Goal: Use online tool/utility: Use online tool/utility

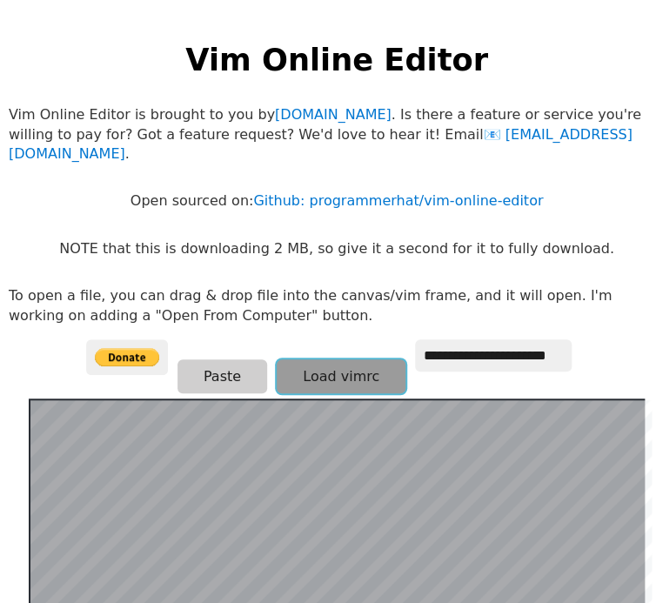
click at [308, 359] on button "Load vimrc" at bounding box center [341, 376] width 129 height 34
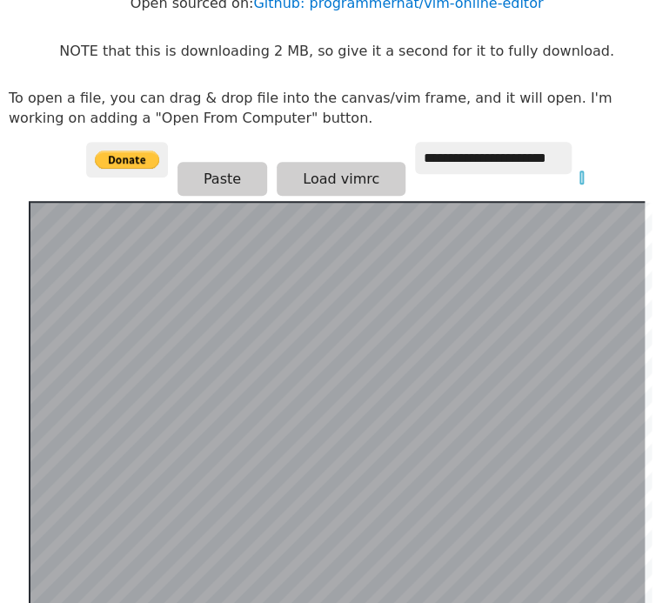
scroll to position [196, 0]
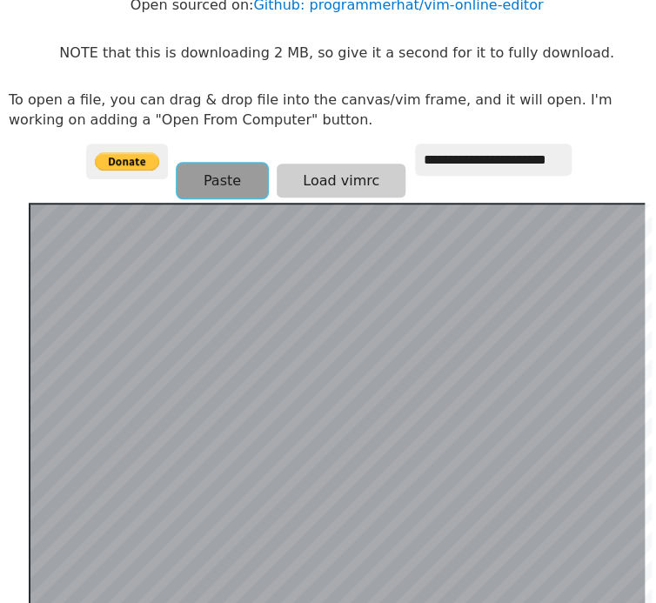
click at [219, 168] on button "Paste" at bounding box center [223, 181] width 90 height 34
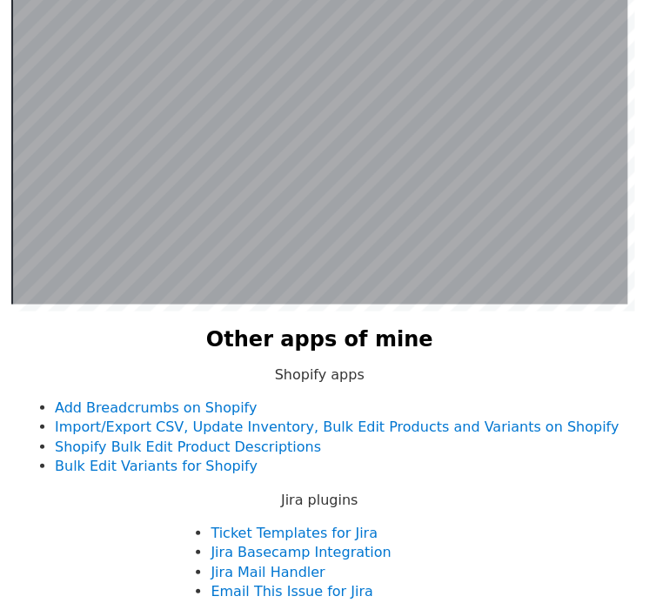
scroll to position [338, 26]
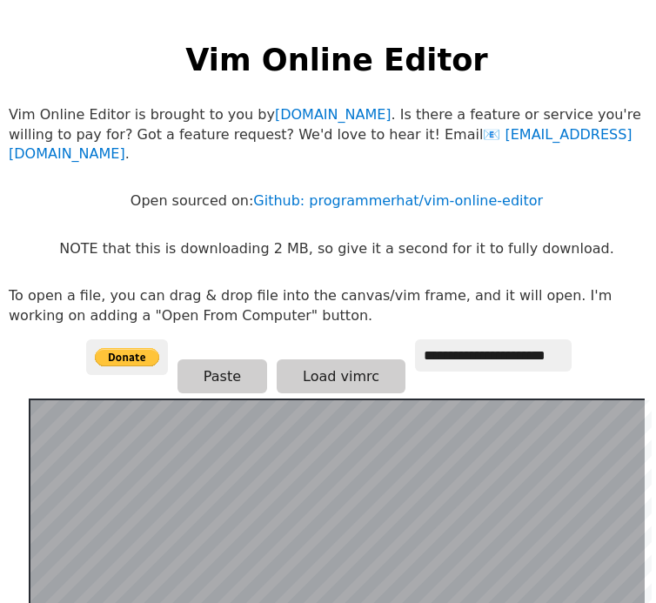
scroll to position [338, 26]
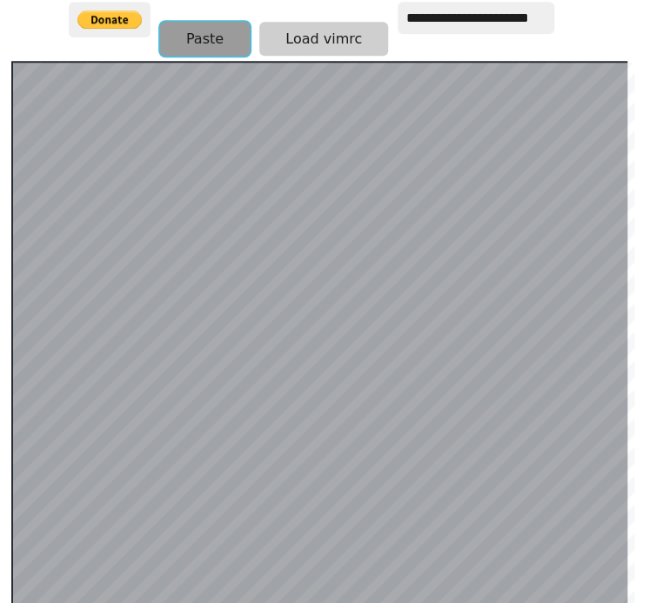
click at [198, 22] on button "Paste" at bounding box center [205, 39] width 90 height 34
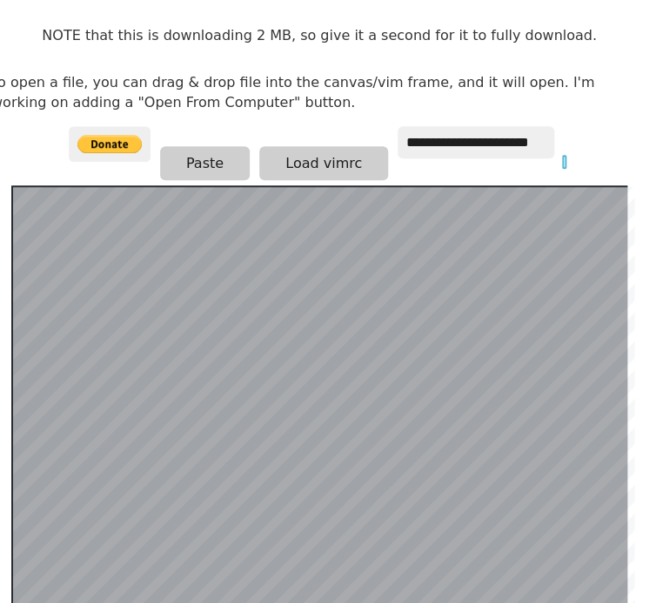
scroll to position [212, 26]
